Goal: Check status

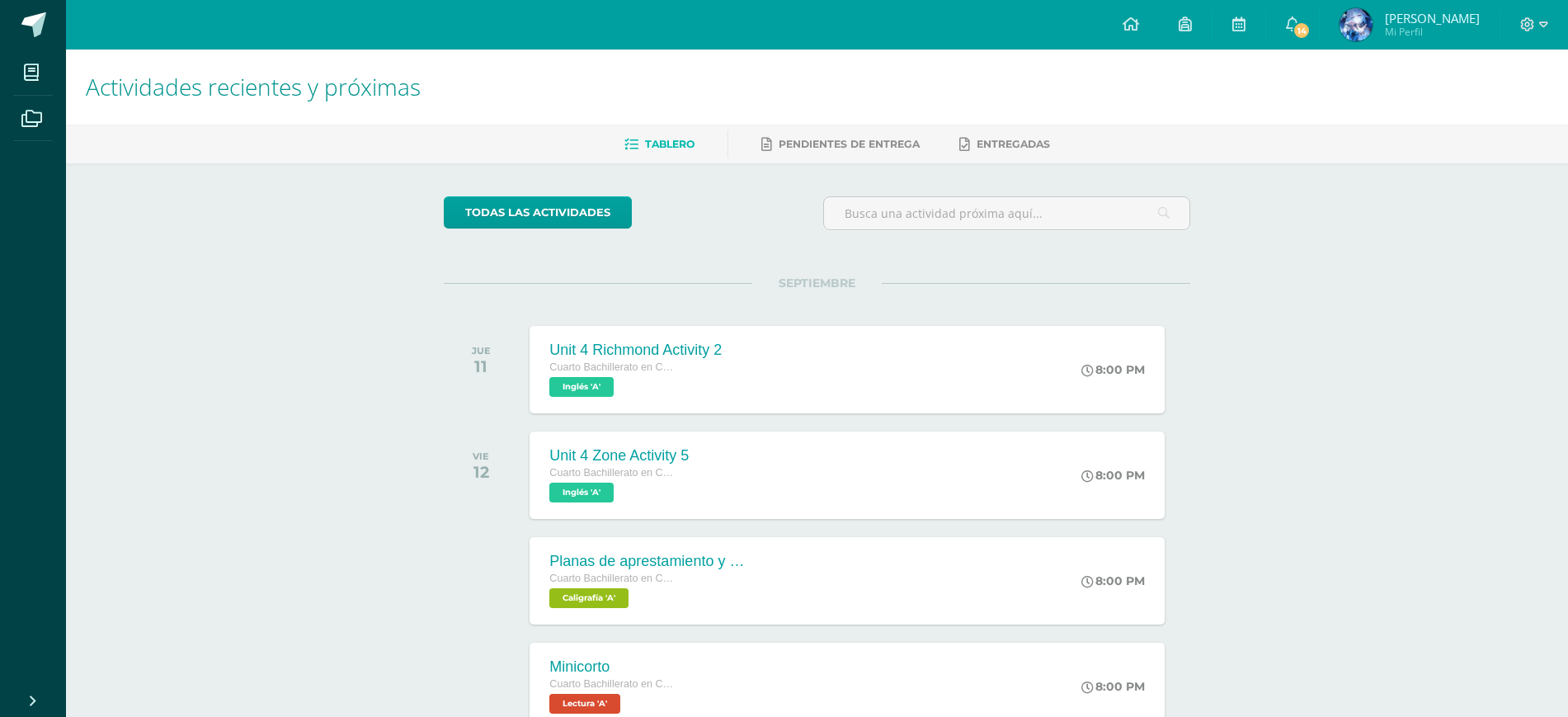
click at [1372, 33] on img at bounding box center [1356, 25] width 33 height 33
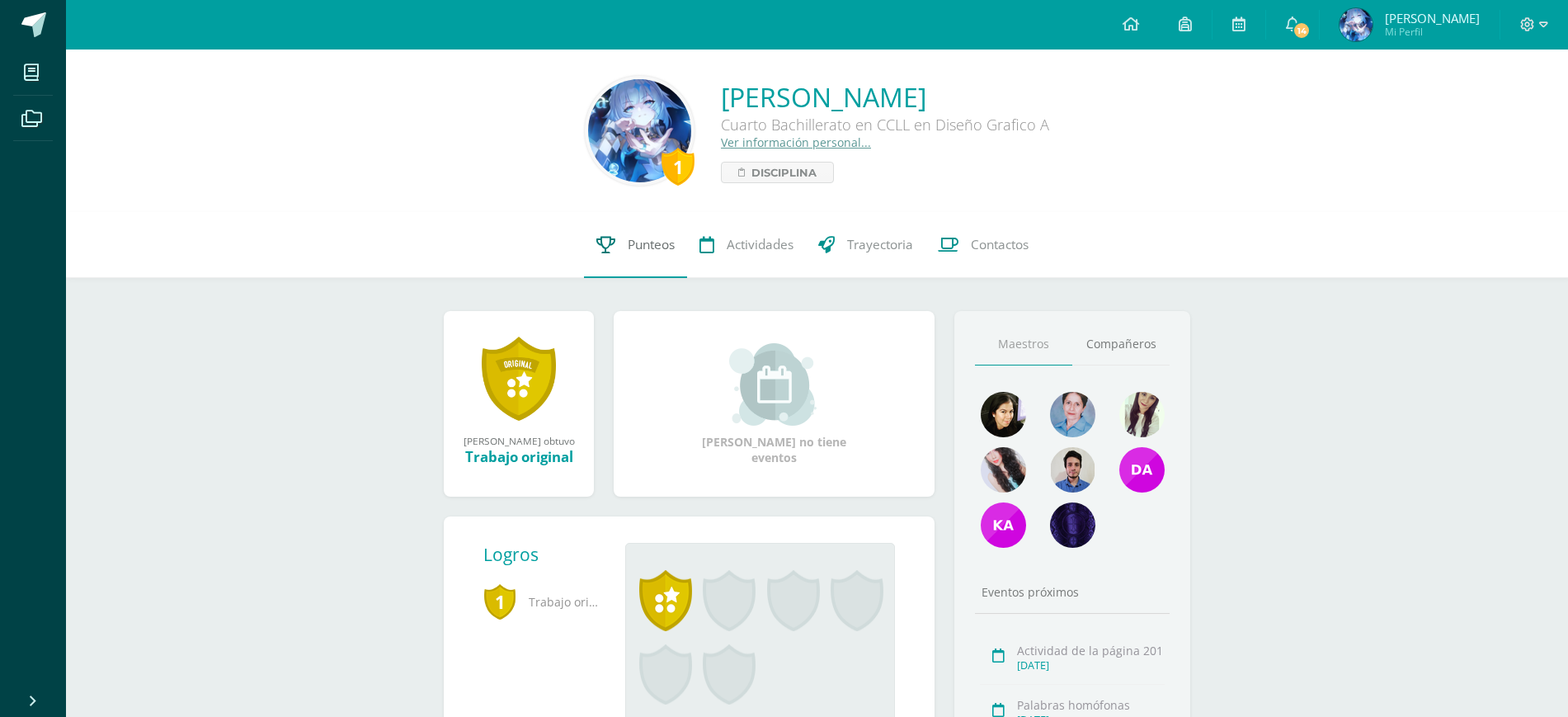
click at [639, 242] on span "Punteos" at bounding box center [651, 245] width 47 height 18
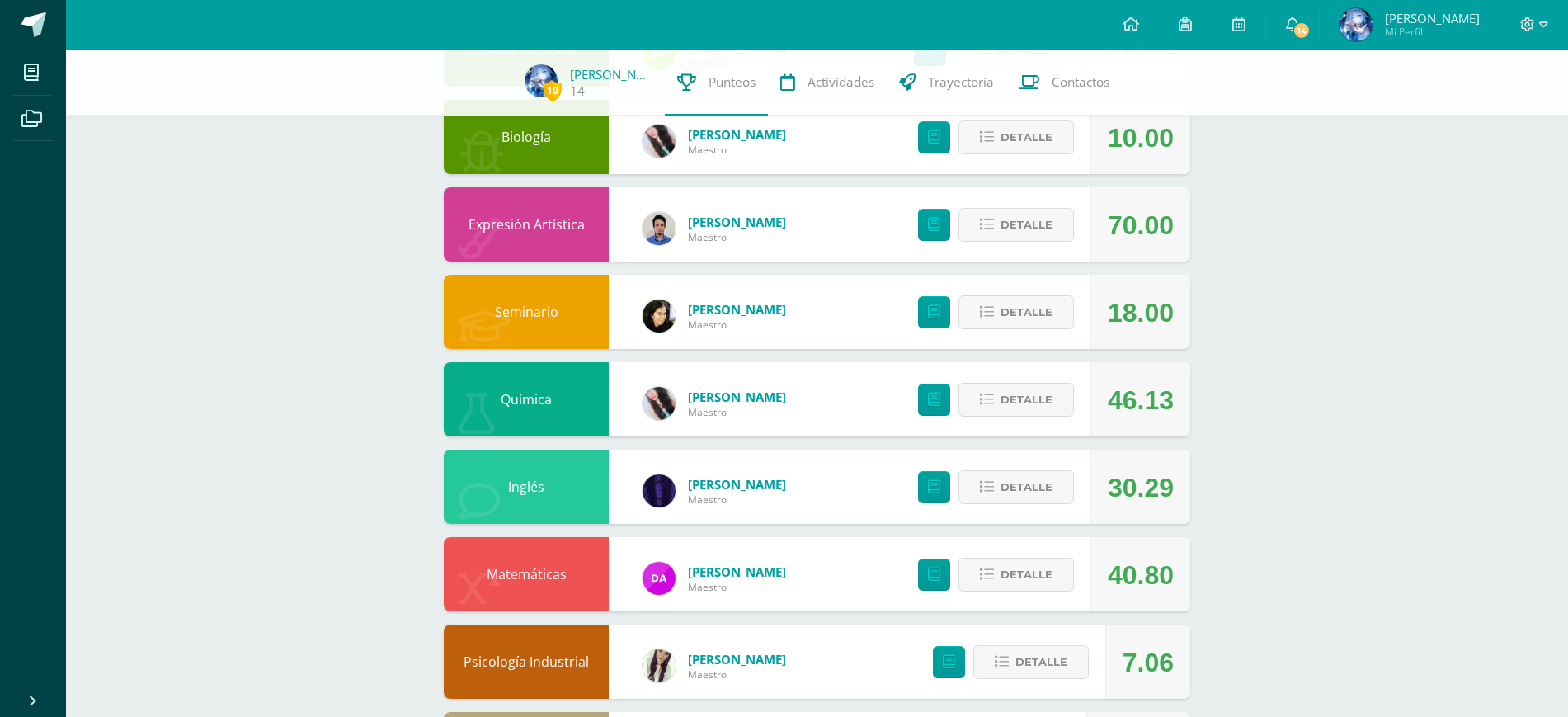
scroll to position [516, 0]
